Goal: Task Accomplishment & Management: Use online tool/utility

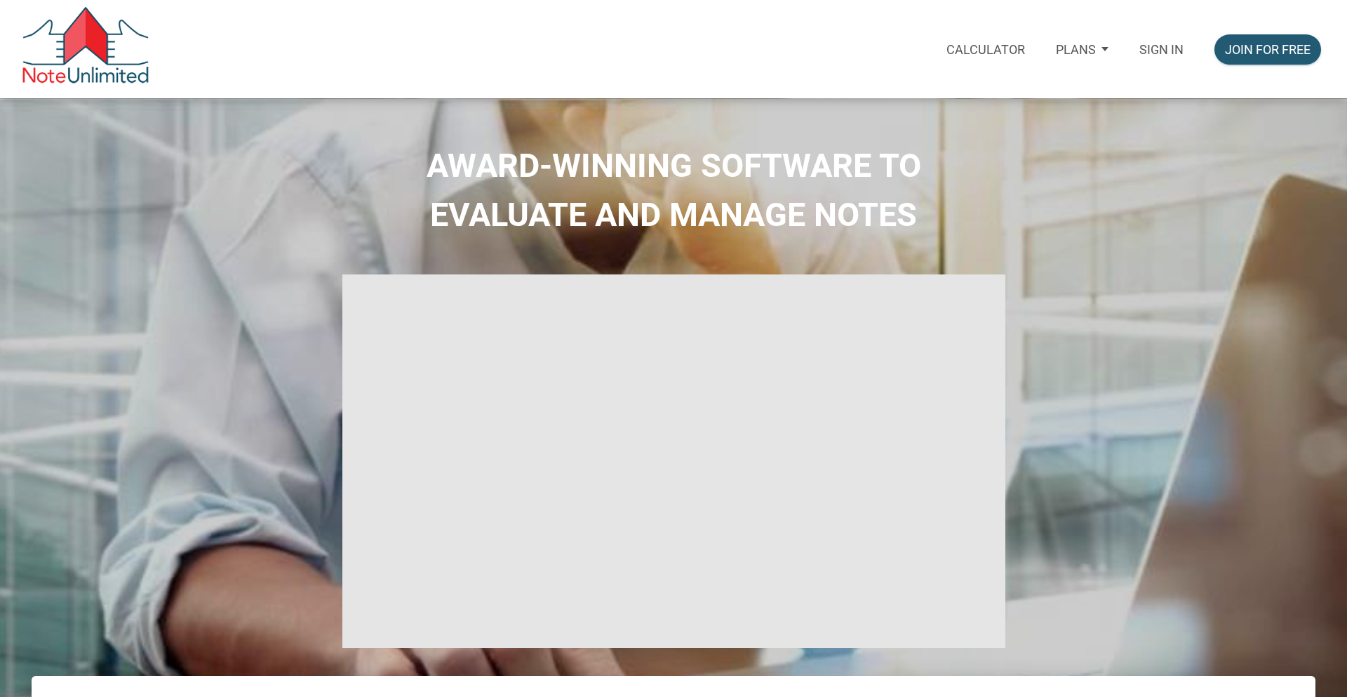
select select
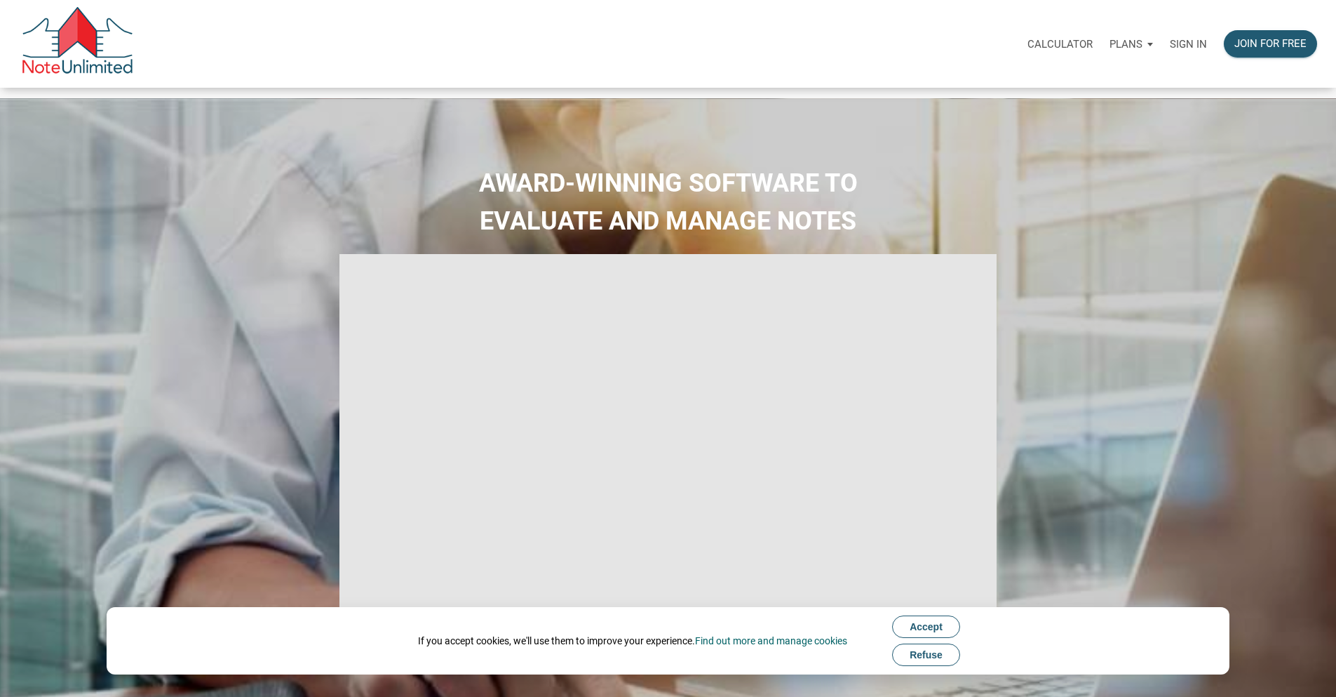
type input "Introduction to new features"
select select
